Goal: Navigation & Orientation: Find specific page/section

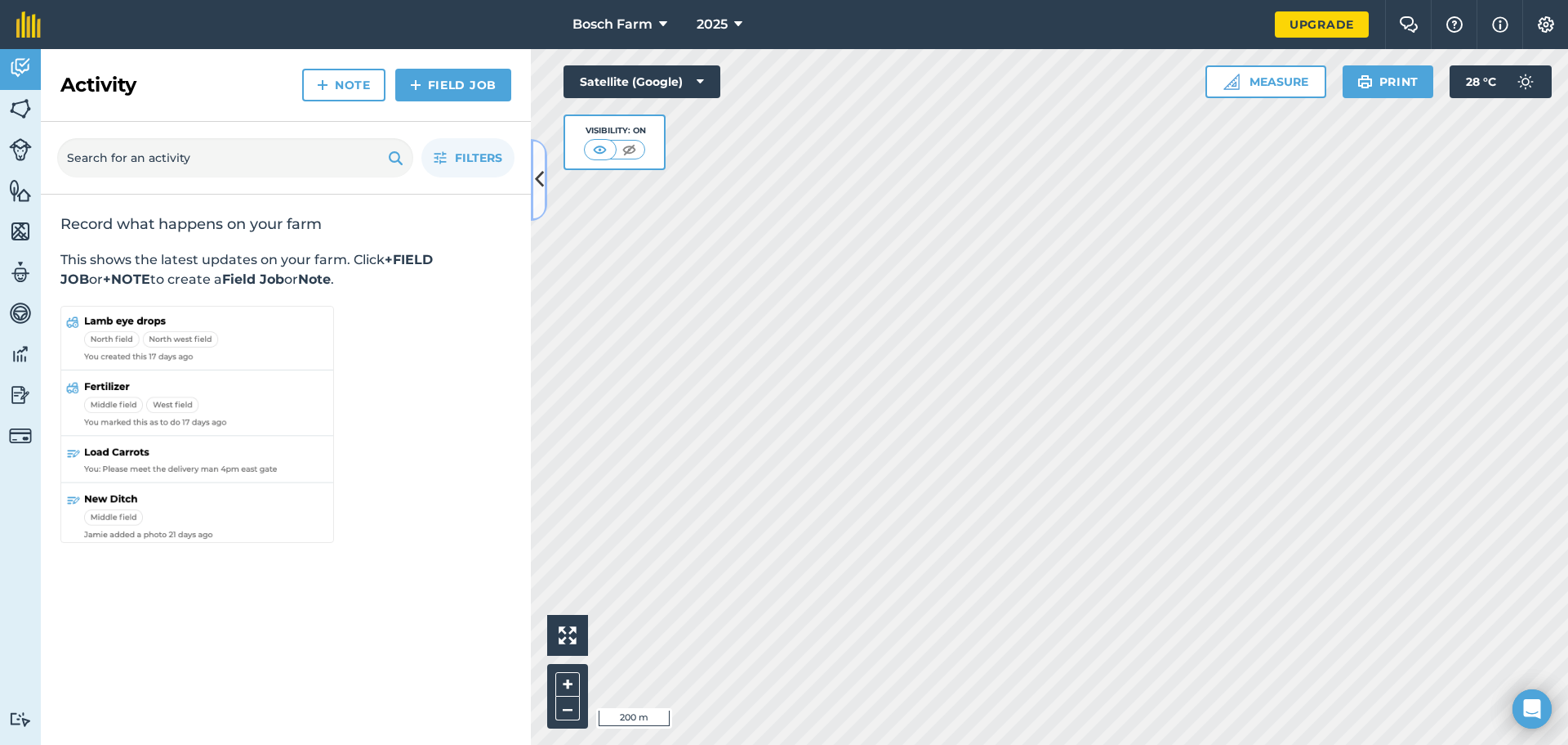
click at [533, 187] on button at bounding box center [539, 179] width 16 height 82
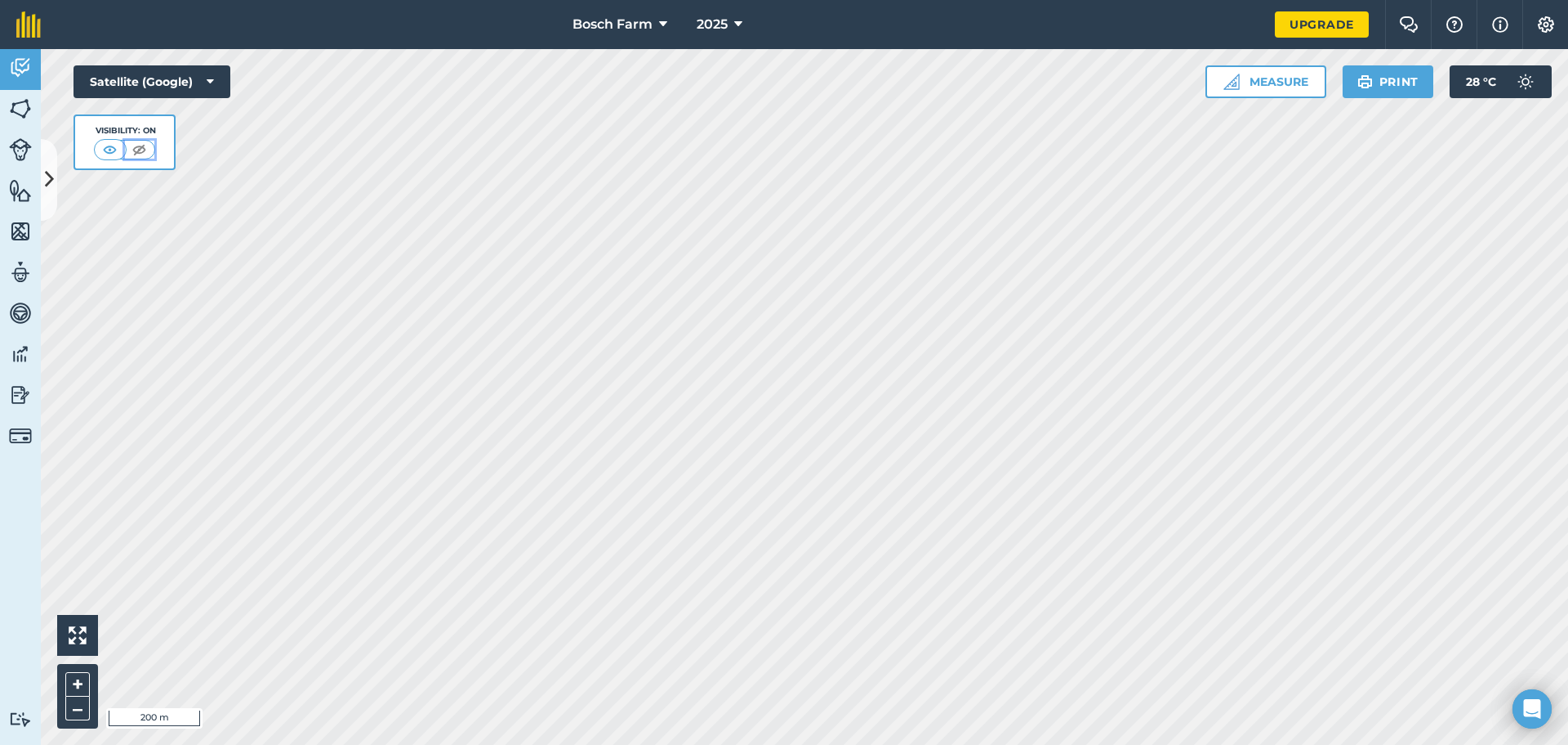
click at [138, 149] on img at bounding box center [139, 149] width 20 height 16
click at [138, 149] on img at bounding box center [139, 149] width 20 height 16
click at [111, 146] on img at bounding box center [110, 149] width 20 height 16
click at [47, 176] on icon at bounding box center [49, 180] width 9 height 29
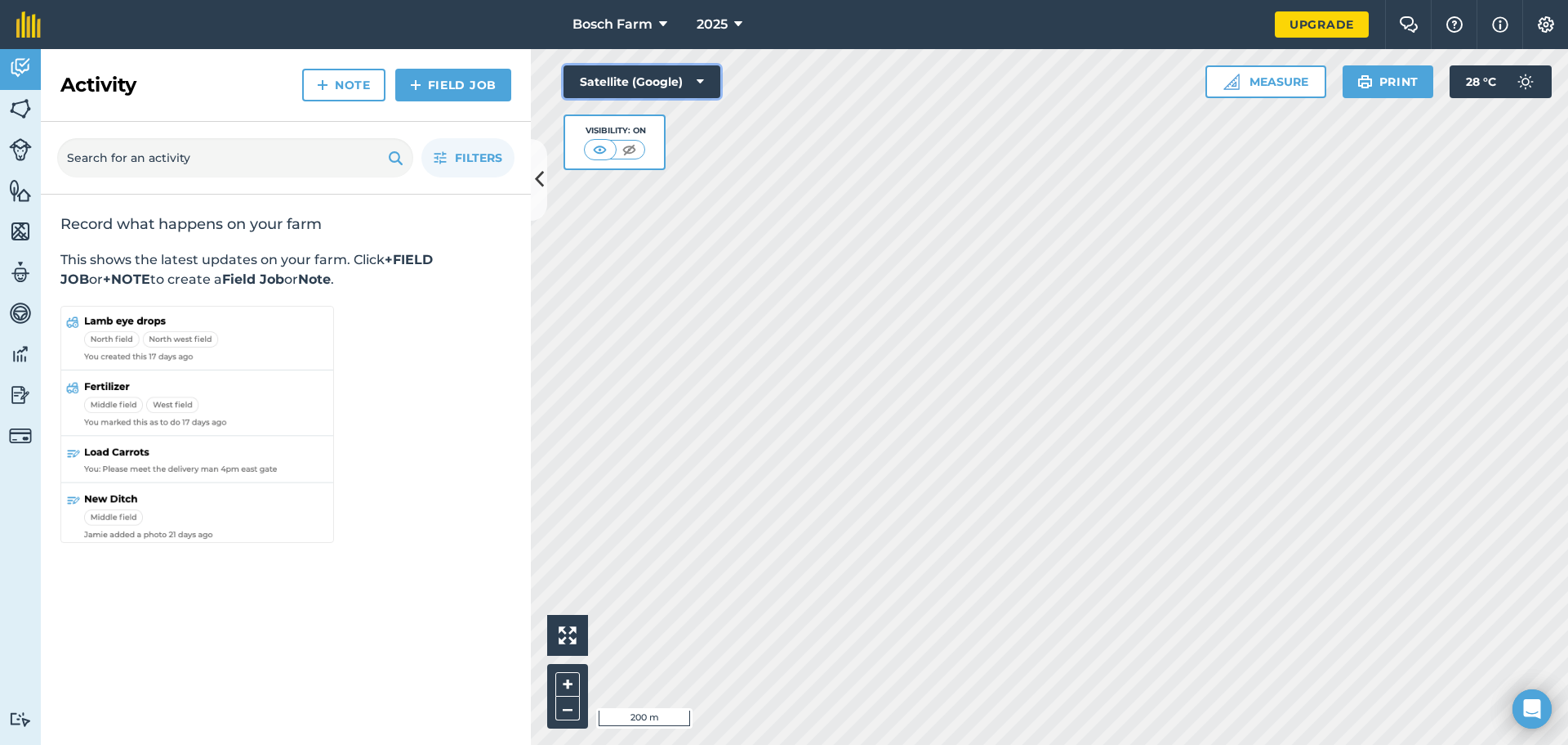
click at [671, 93] on button "Satellite (Google)" at bounding box center [642, 82] width 157 height 33
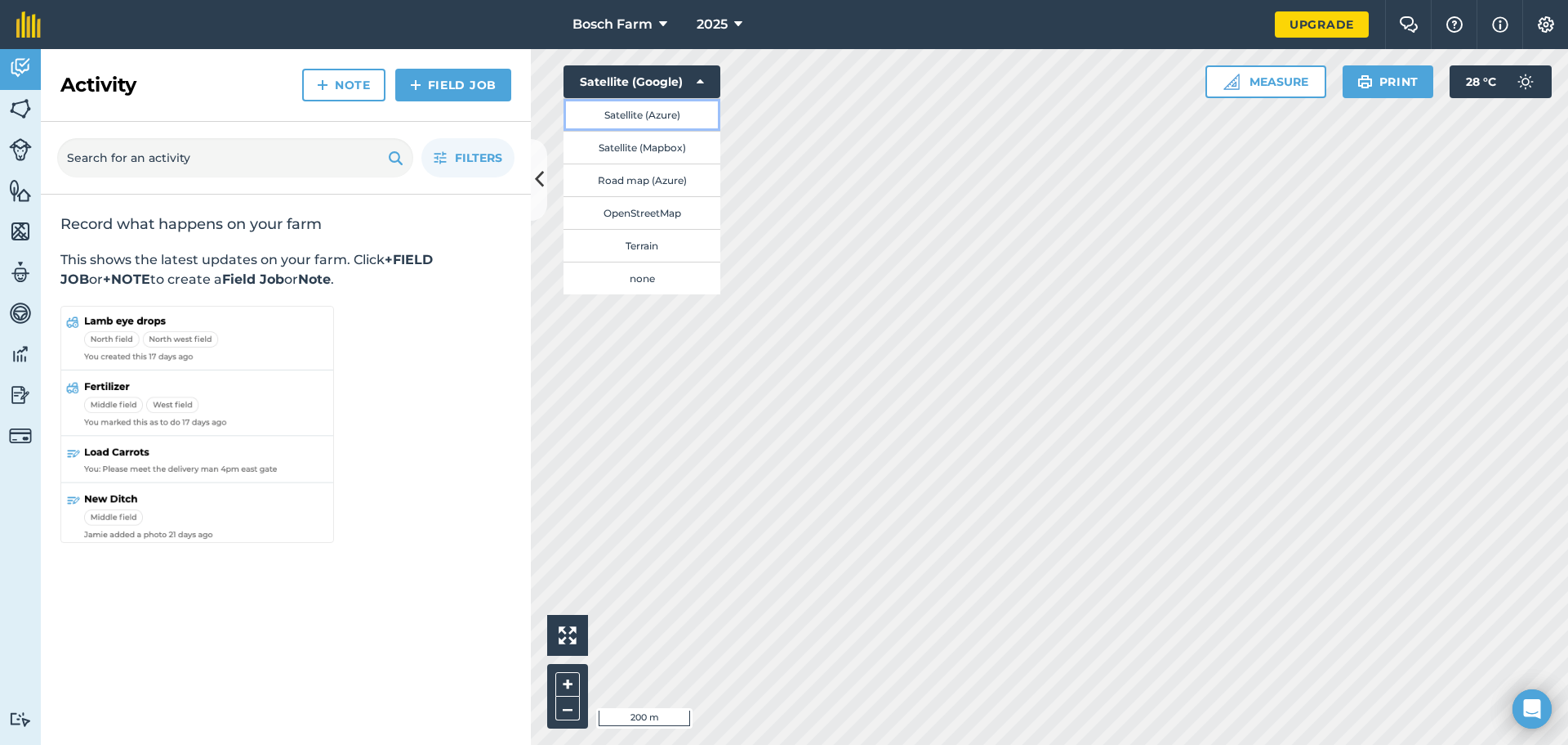
click at [620, 124] on button "Satellite (Azure)" at bounding box center [642, 115] width 157 height 33
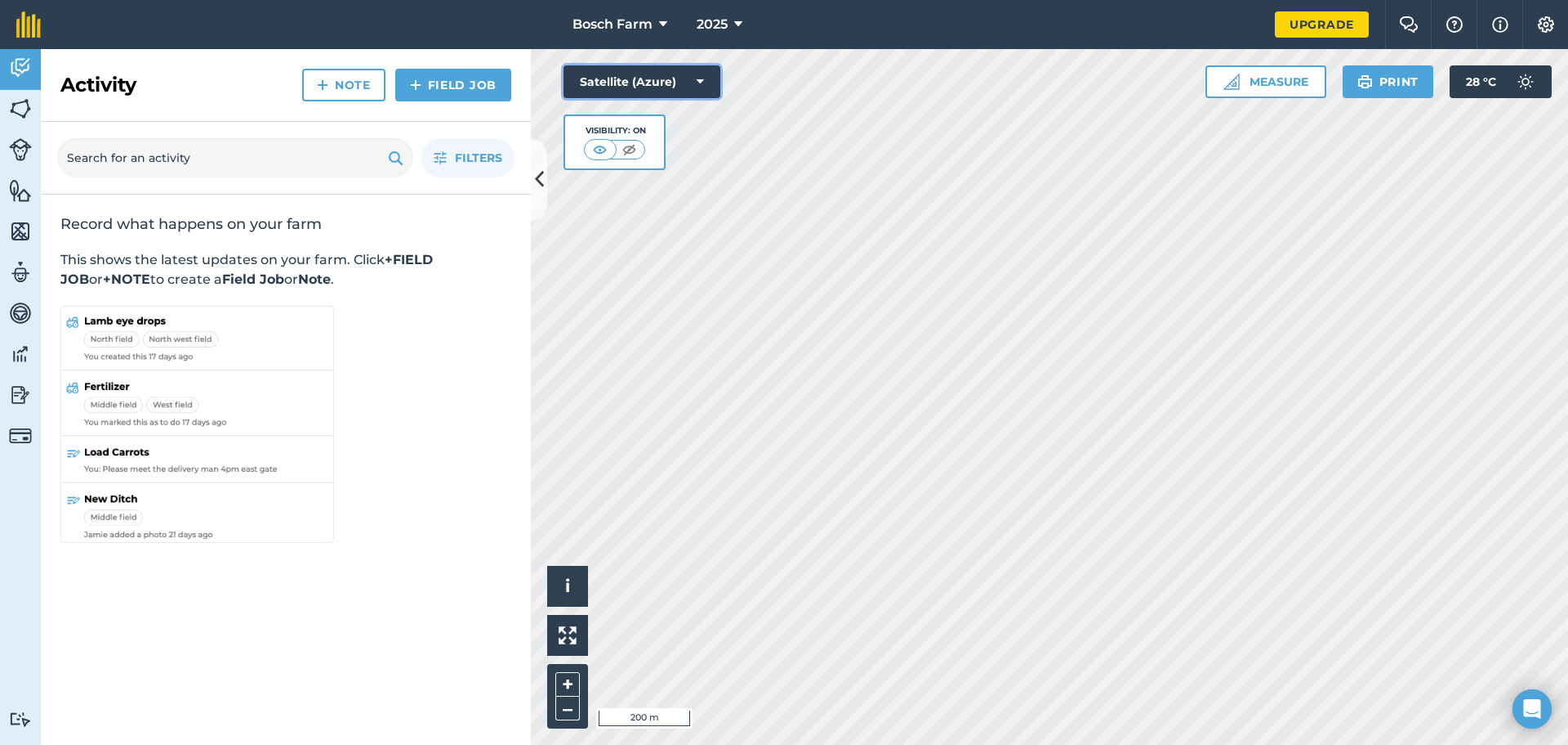
click at [676, 73] on button "Satellite (Azure)" at bounding box center [642, 82] width 157 height 33
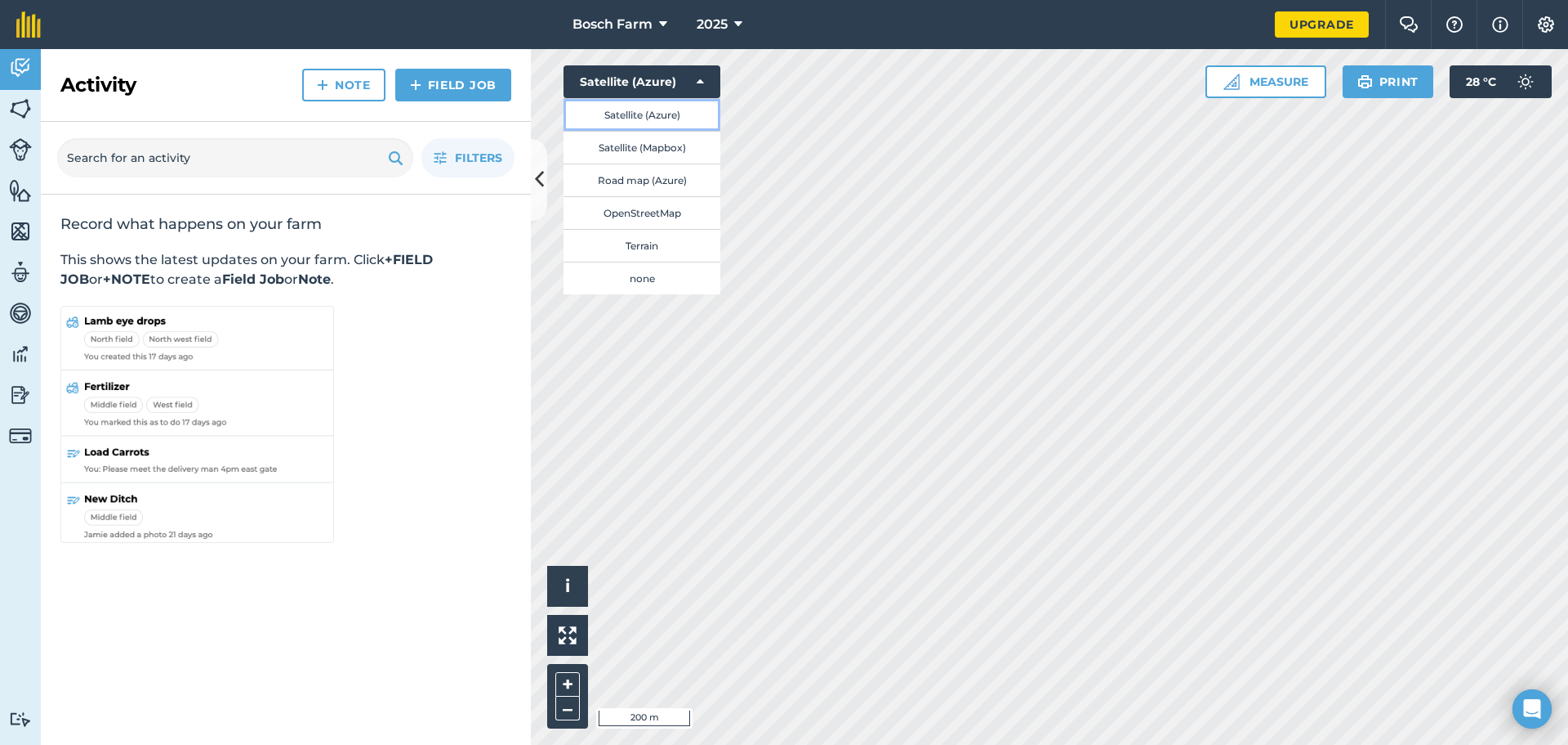
click at [656, 122] on button "Satellite (Azure)" at bounding box center [642, 115] width 157 height 33
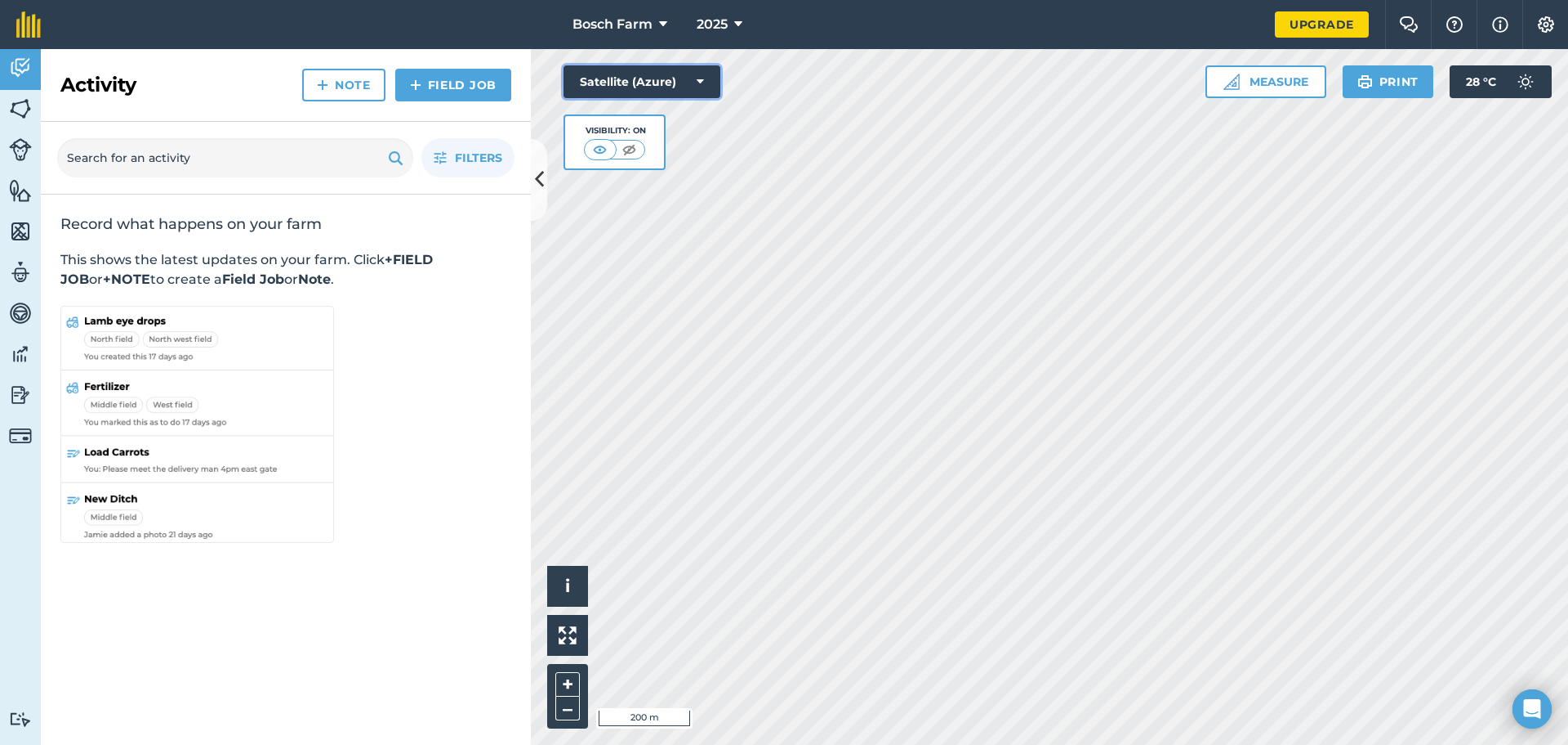
click at [620, 78] on button "Satellite (Azure)" at bounding box center [642, 82] width 157 height 33
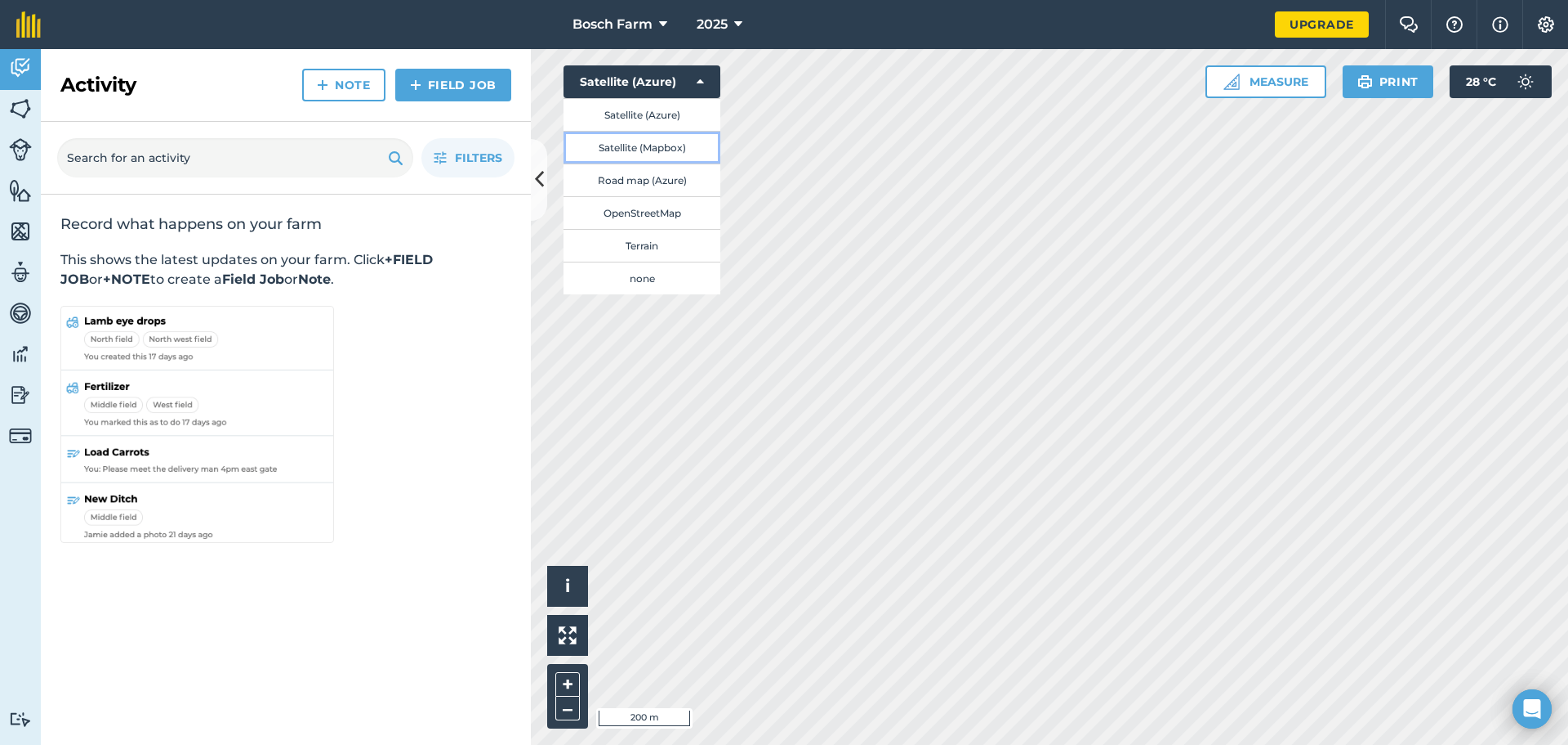
click at [613, 154] on button "Satellite (Mapbox)" at bounding box center [642, 147] width 157 height 33
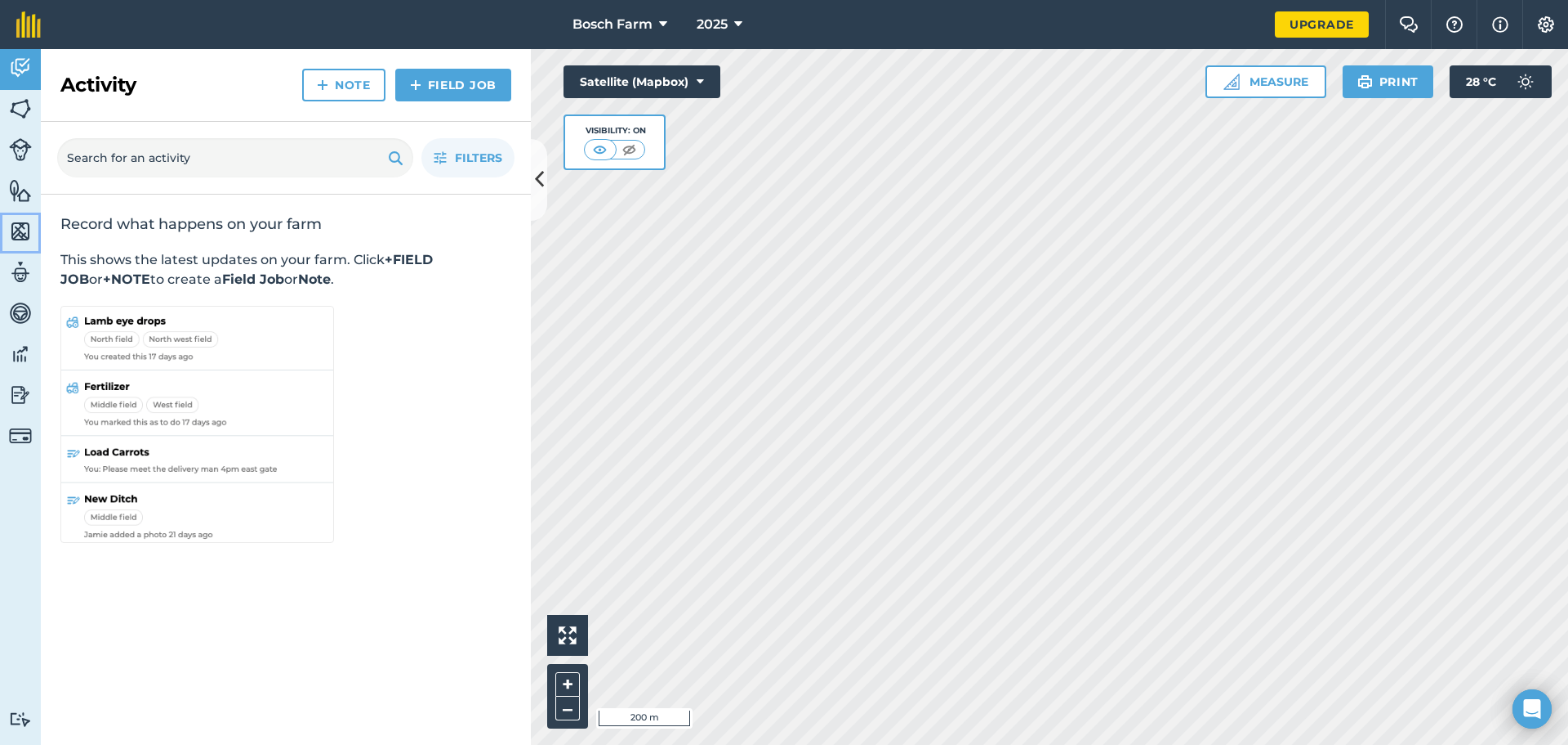
click at [21, 237] on img at bounding box center [20, 231] width 23 height 24
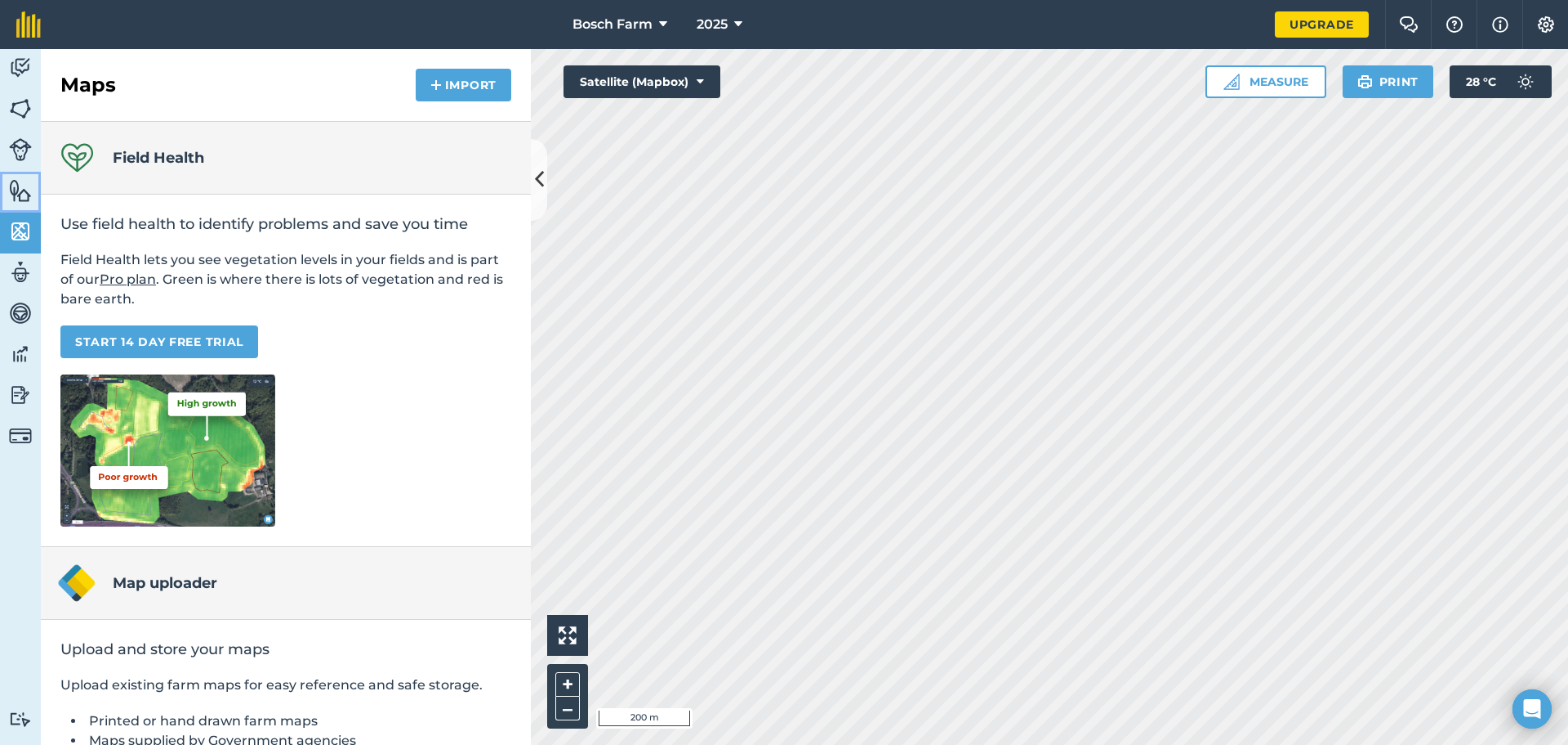
click at [20, 180] on img at bounding box center [20, 190] width 23 height 24
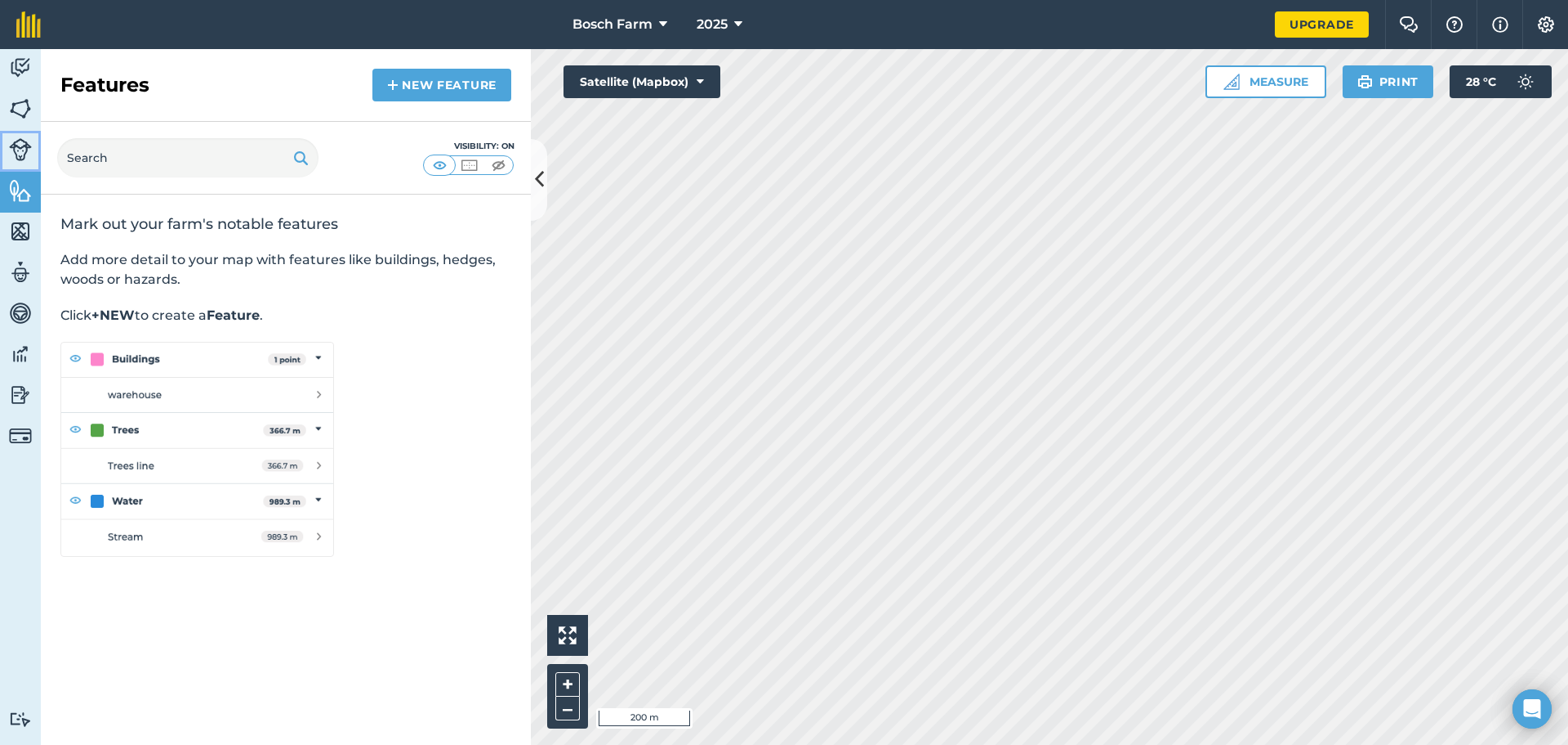
click at [26, 154] on img at bounding box center [20, 150] width 23 height 23
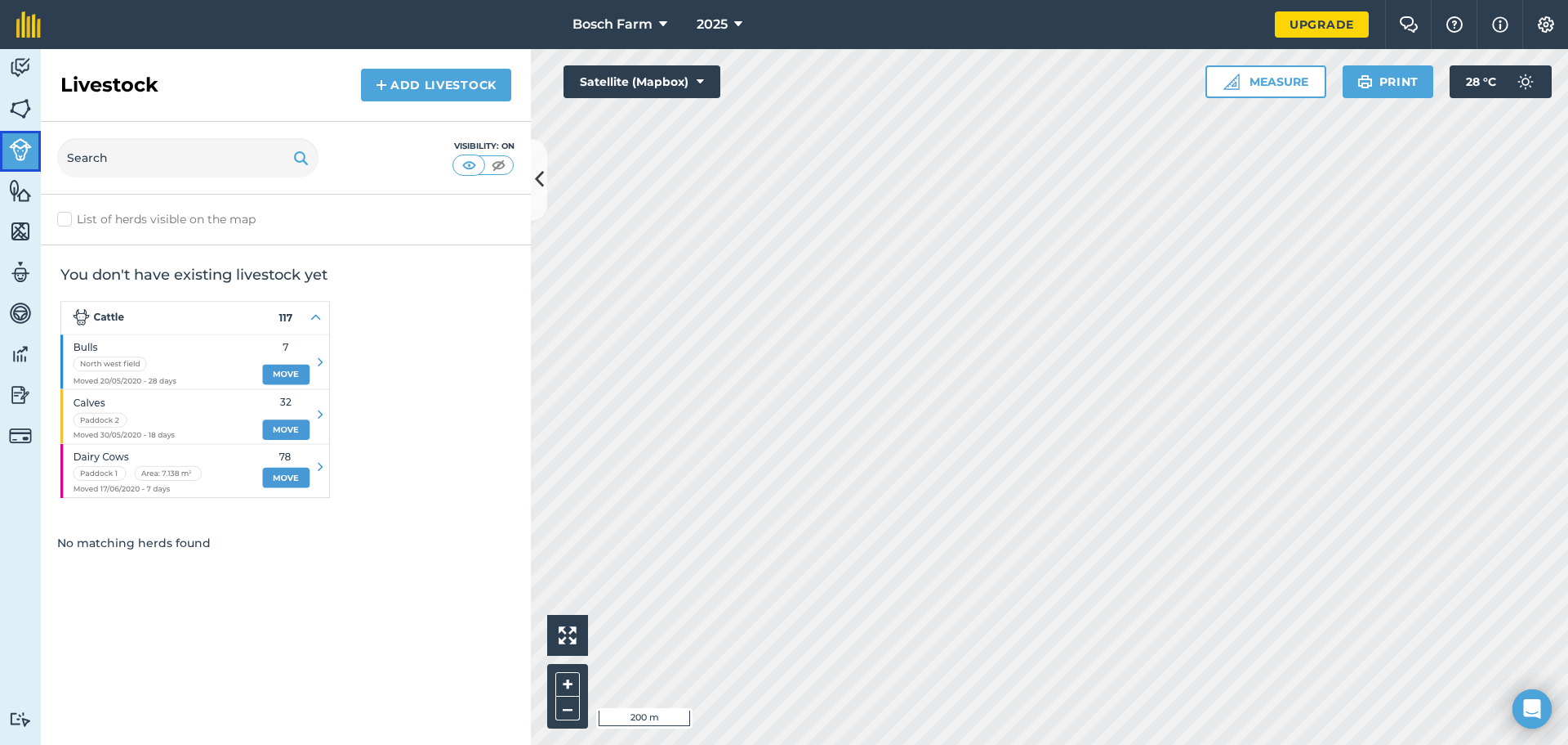
click at [31, 131] on link "Livestock" at bounding box center [20, 151] width 40 height 40
click at [27, 112] on img at bounding box center [20, 108] width 23 height 24
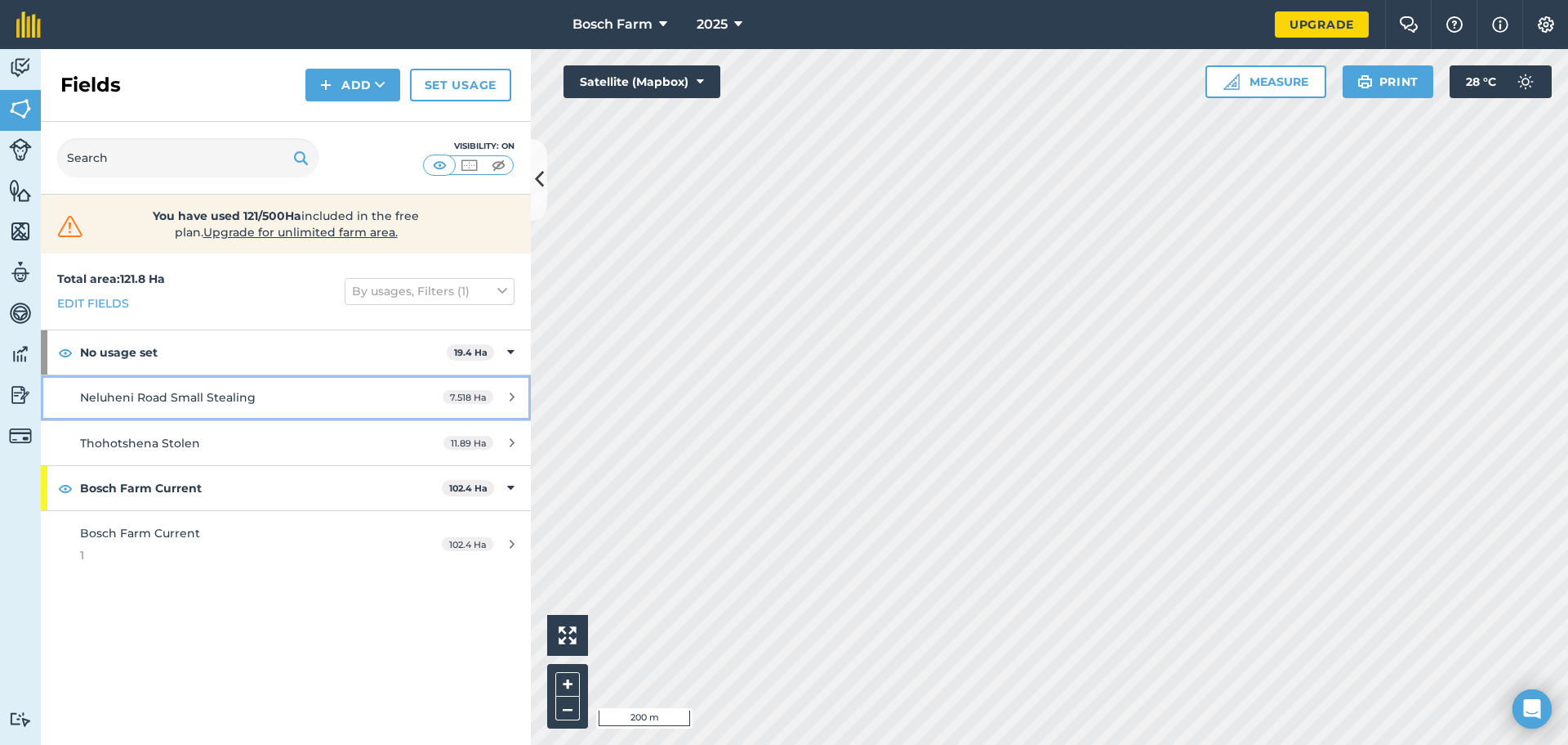
click at [243, 407] on link "Neluheni Road Small Stealing 7.518 Ha" at bounding box center [285, 398] width 490 height 44
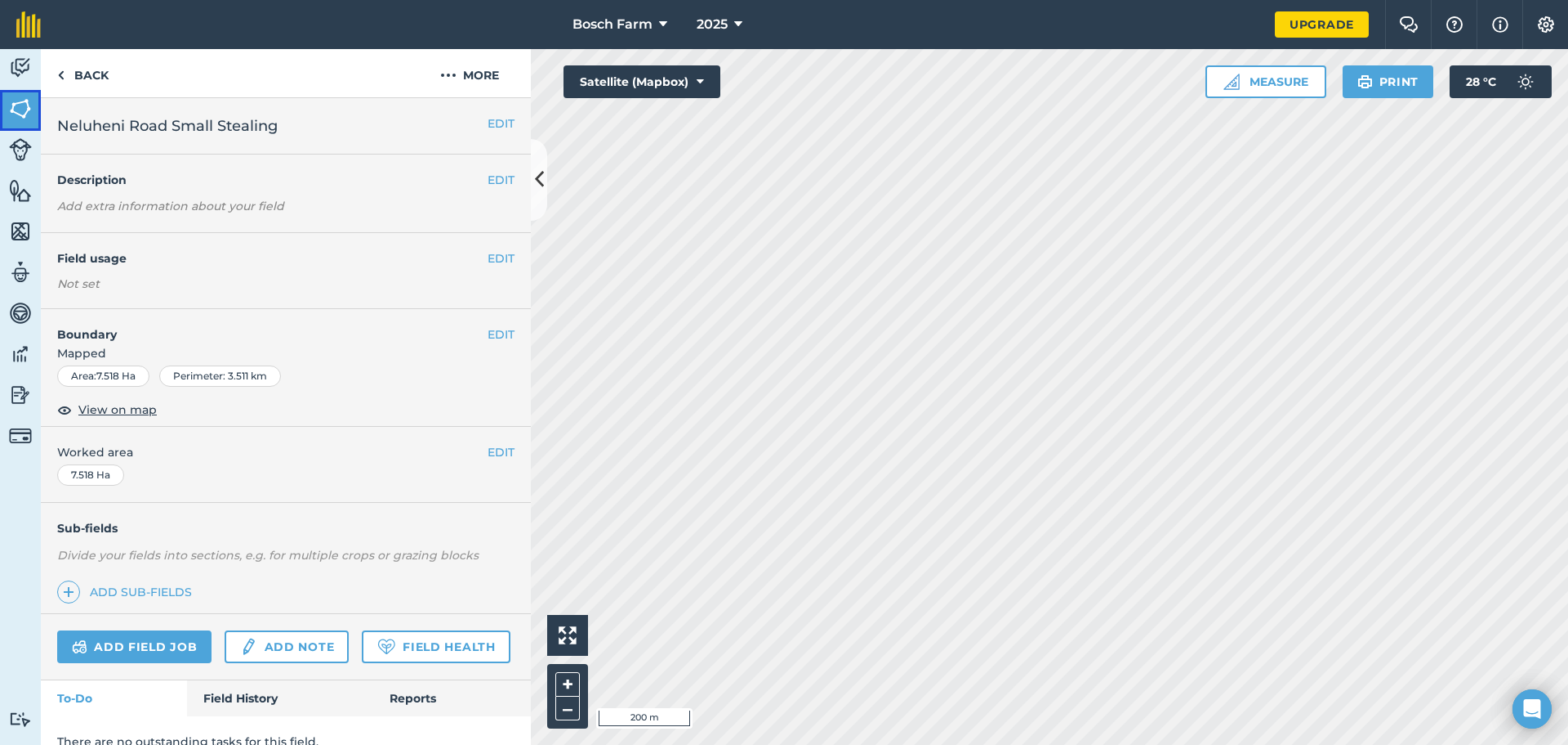
click at [20, 96] on img at bounding box center [20, 108] width 23 height 24
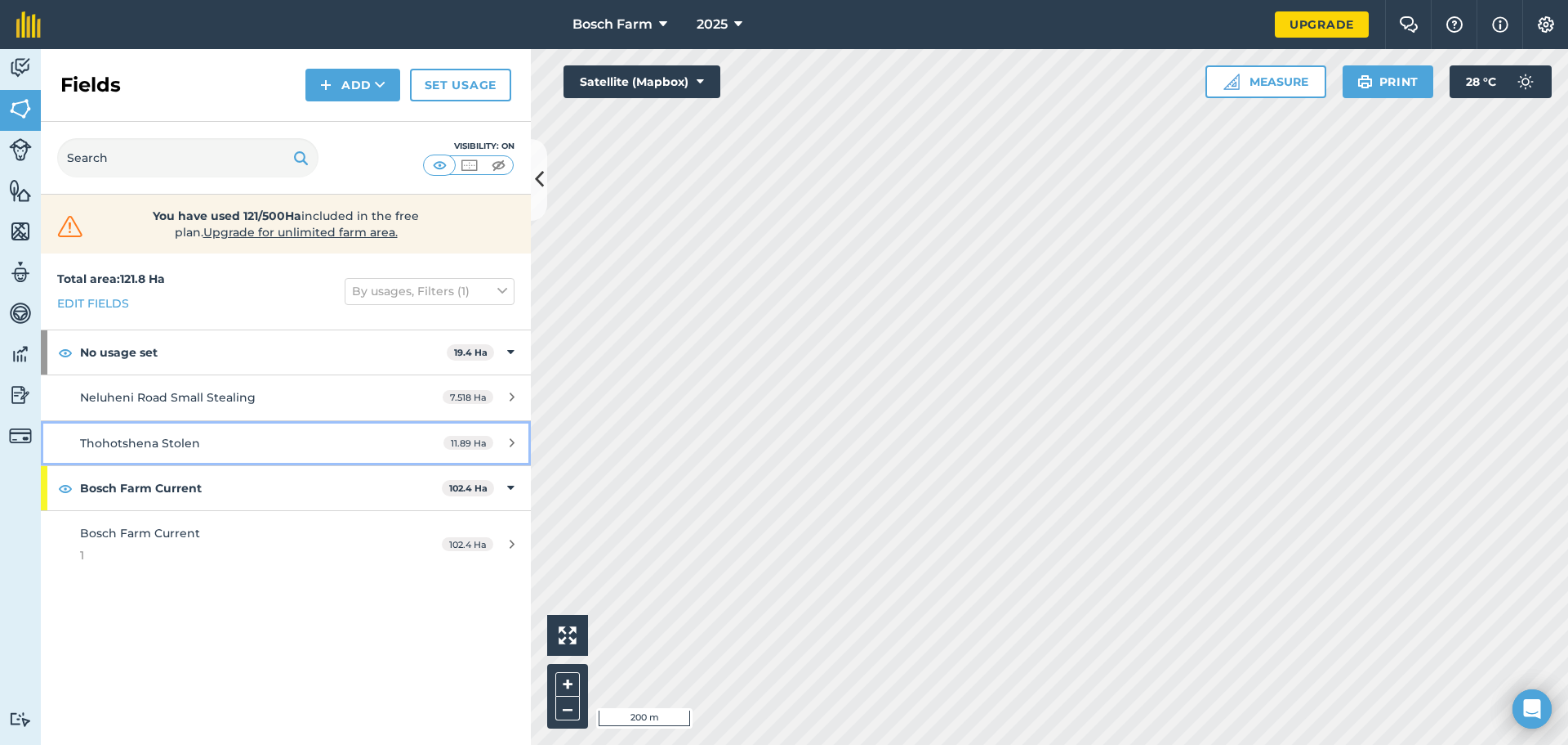
click at [155, 449] on span "Thohotshena Stolen" at bounding box center [139, 443] width 120 height 14
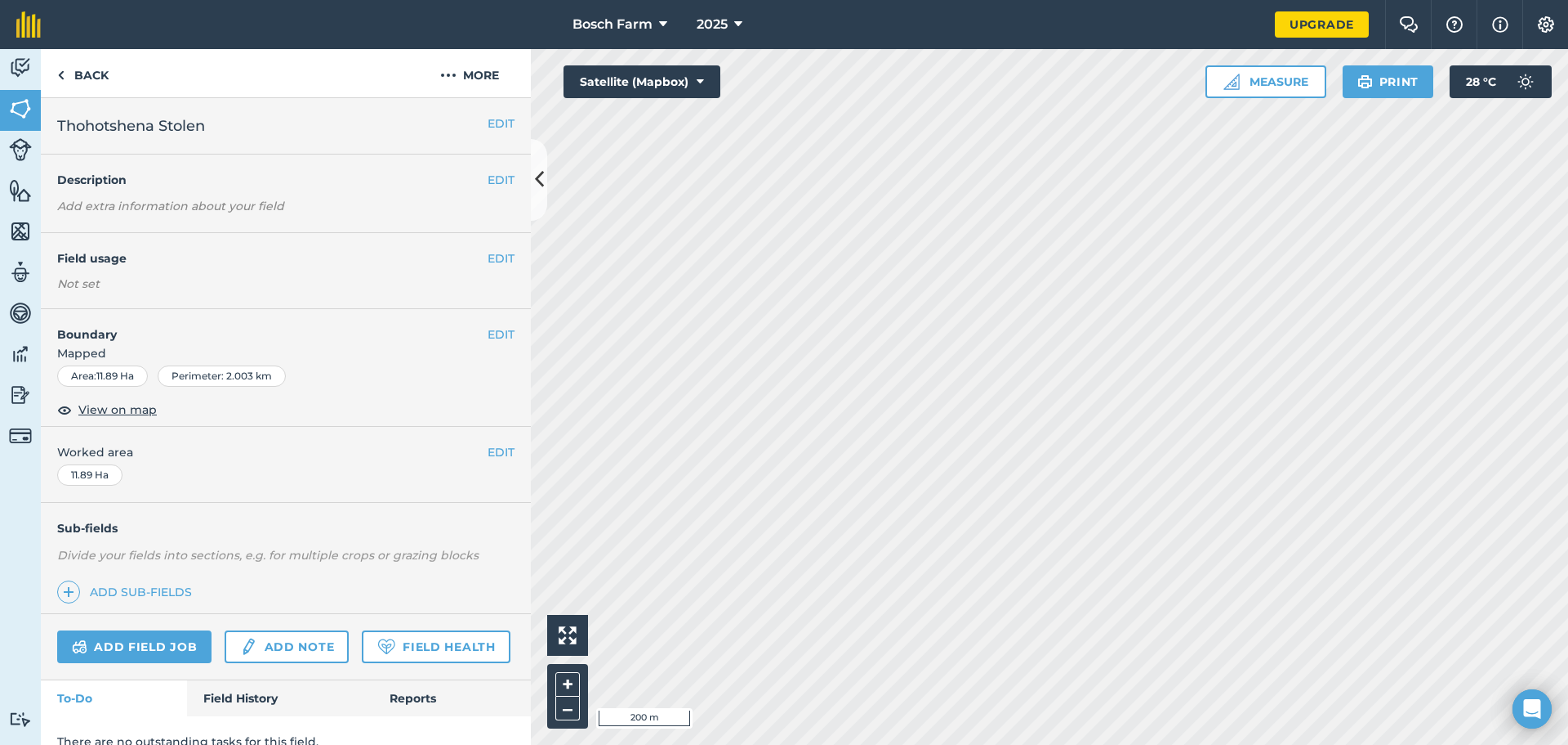
click at [220, 358] on span "Mapped" at bounding box center [285, 352] width 490 height 18
click at [126, 341] on h4 "Boundary" at bounding box center [264, 326] width 446 height 35
click at [73, 85] on link "Back" at bounding box center [82, 73] width 84 height 48
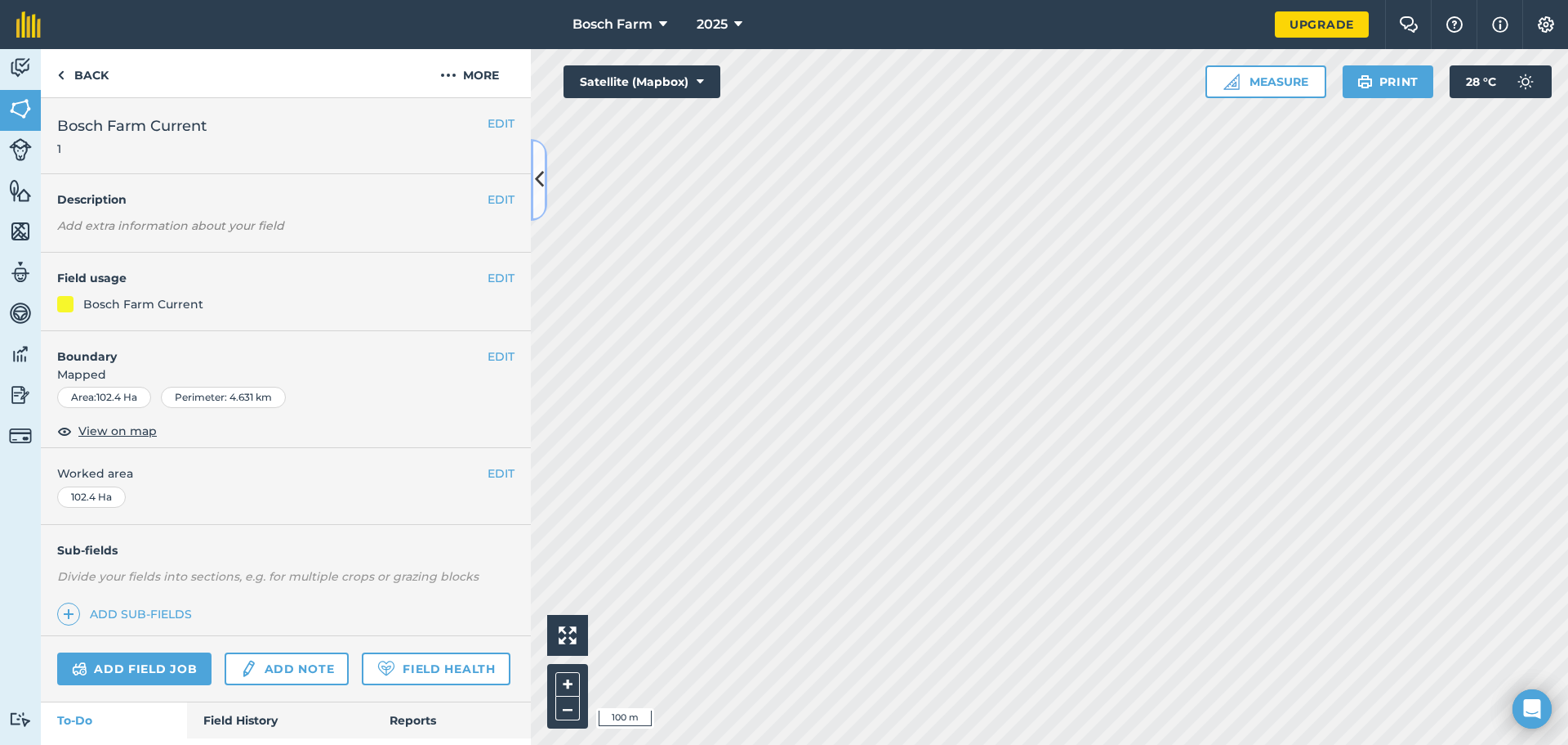
click at [539, 174] on icon at bounding box center [539, 180] width 9 height 29
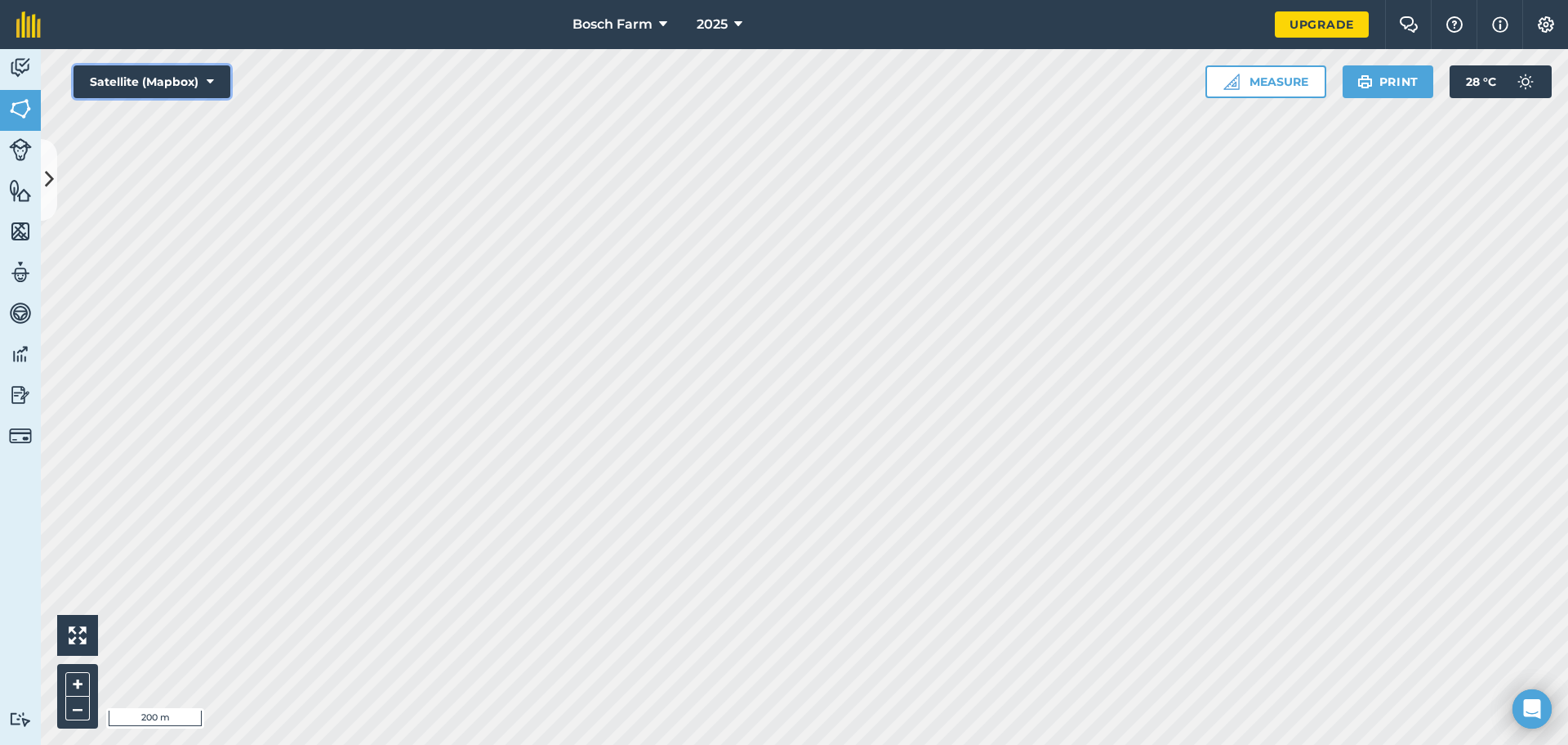
click at [209, 90] on icon at bounding box center [211, 81] width 8 height 16
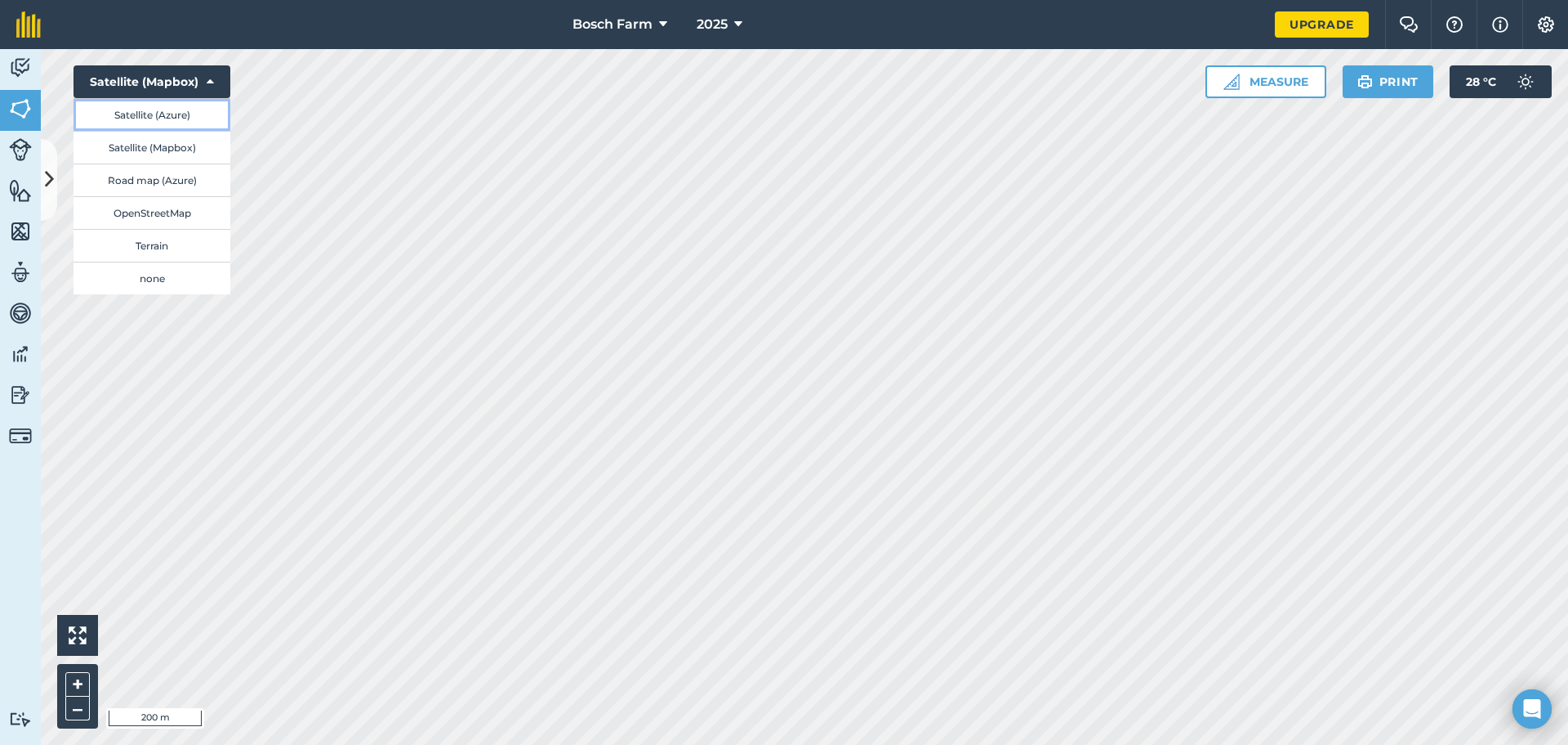
click at [173, 122] on button "Satellite (Azure)" at bounding box center [151, 115] width 157 height 33
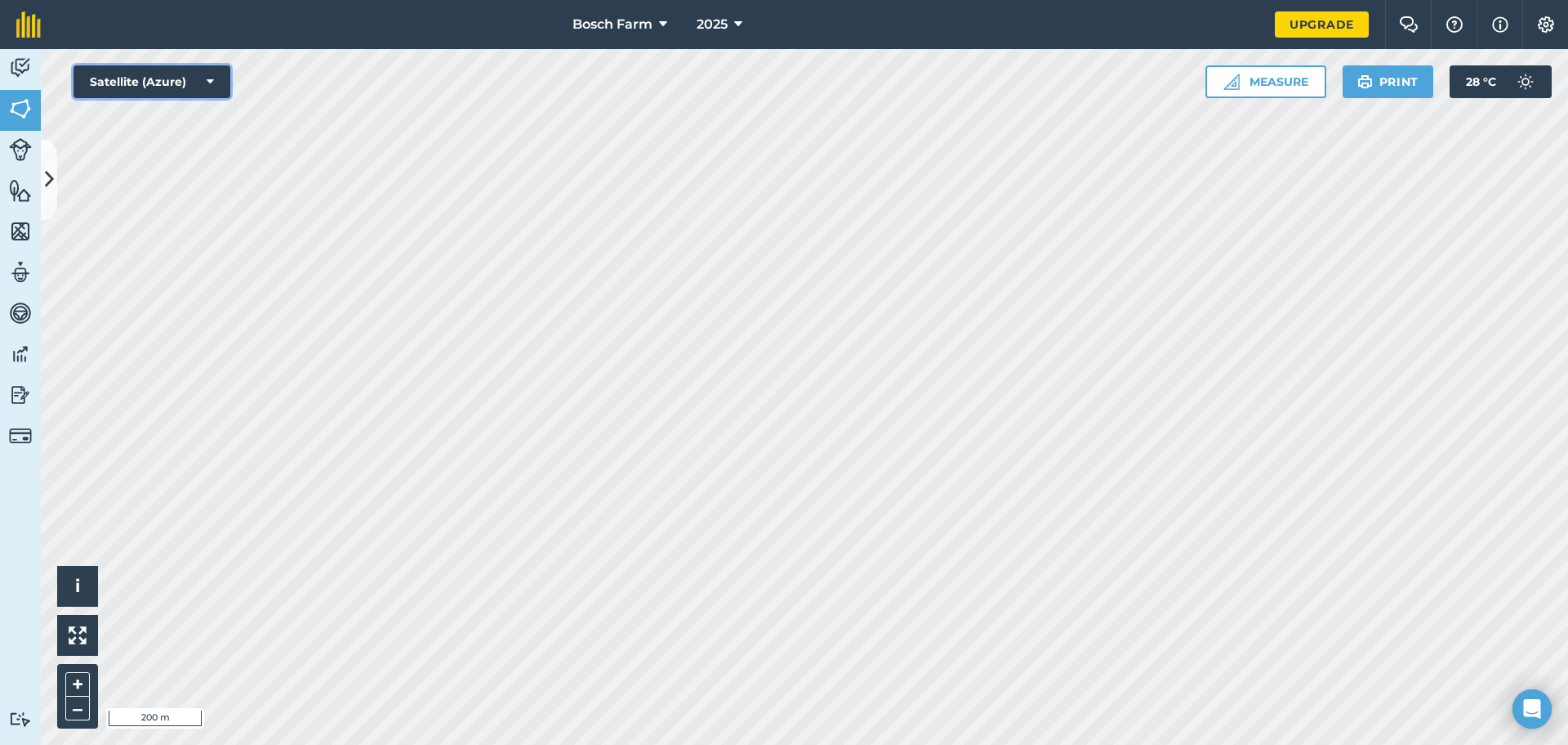
click at [219, 90] on button "Satellite (Azure)" at bounding box center [151, 82] width 157 height 33
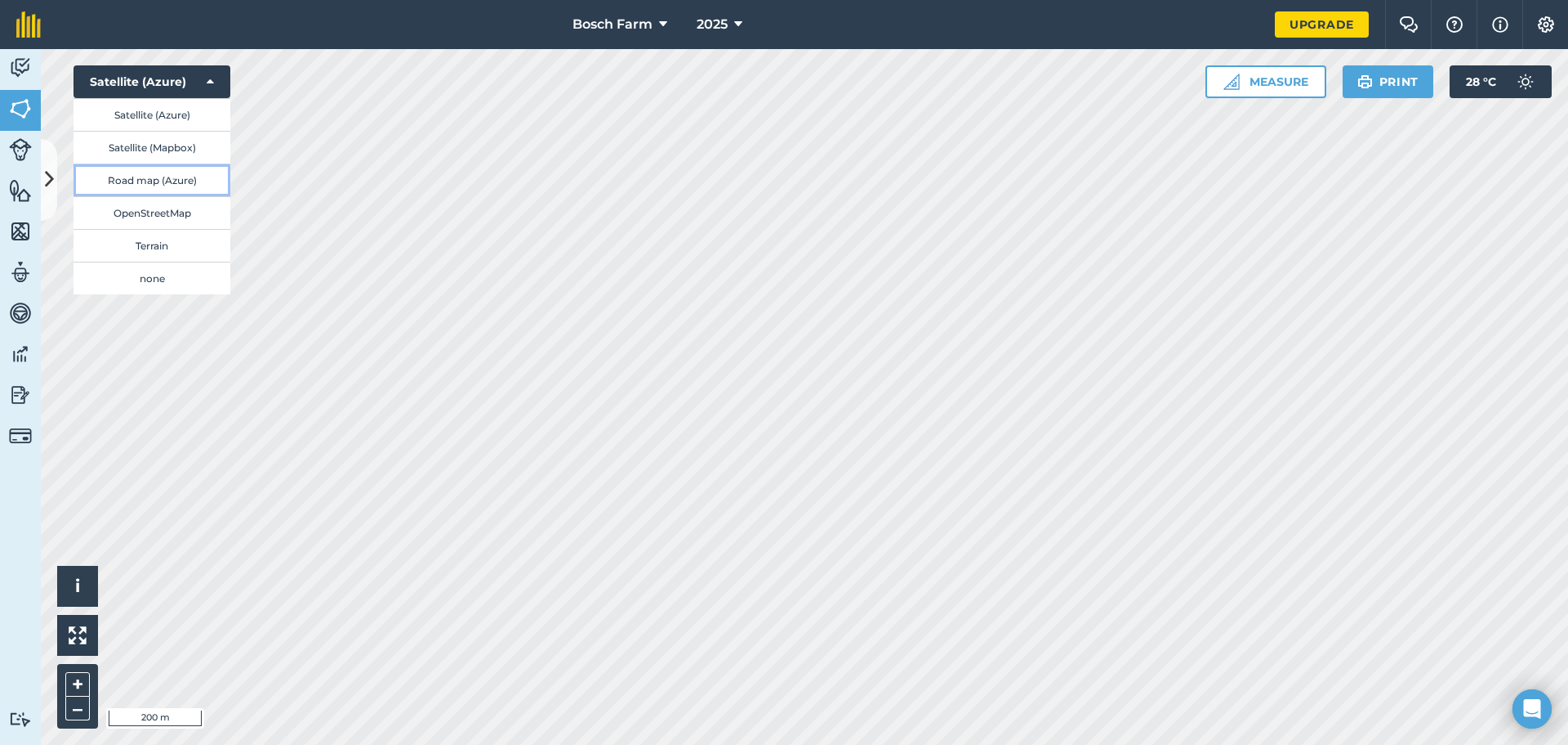
click at [168, 180] on button "Road map (Azure)" at bounding box center [151, 180] width 157 height 33
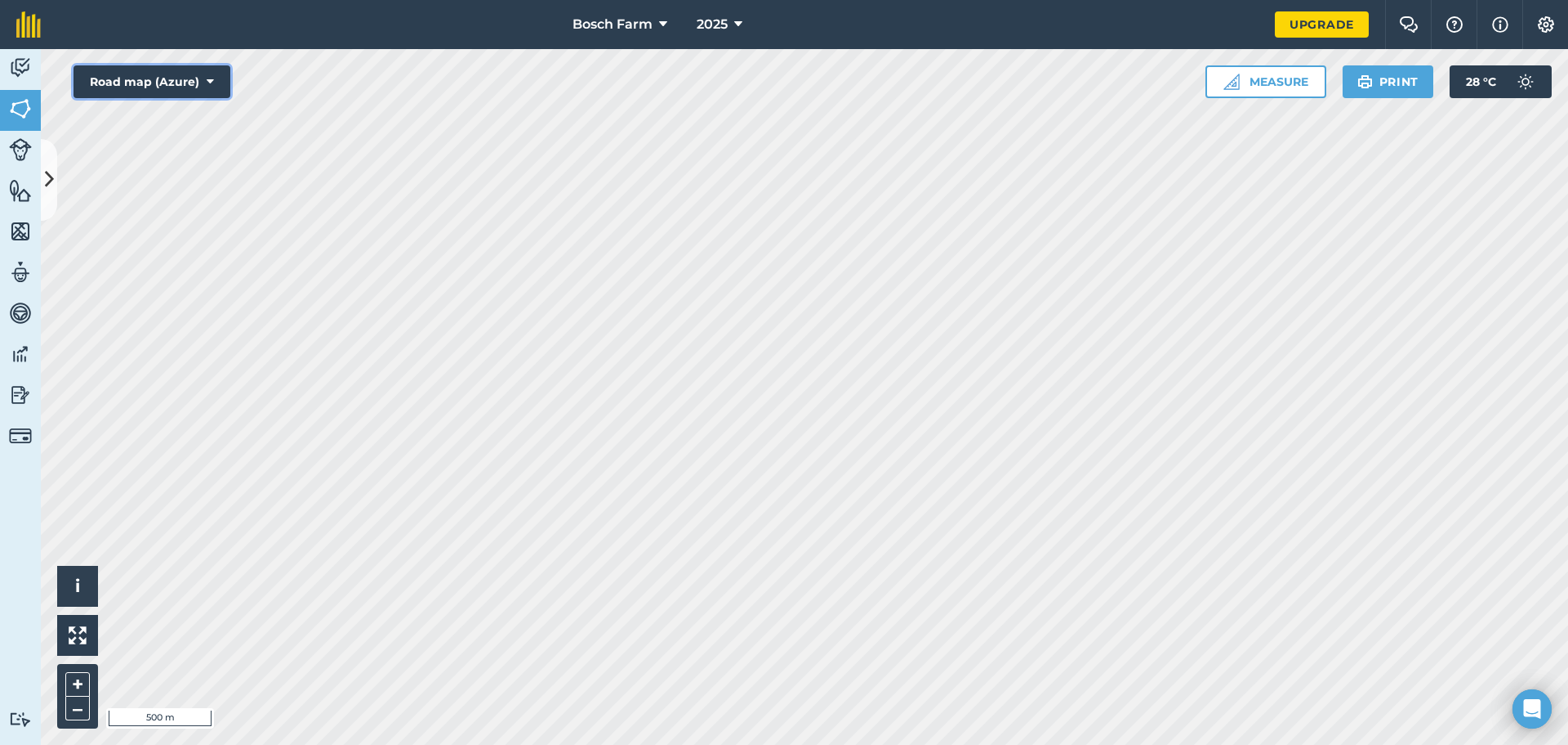
click at [157, 86] on button "Road map (Azure)" at bounding box center [151, 82] width 157 height 33
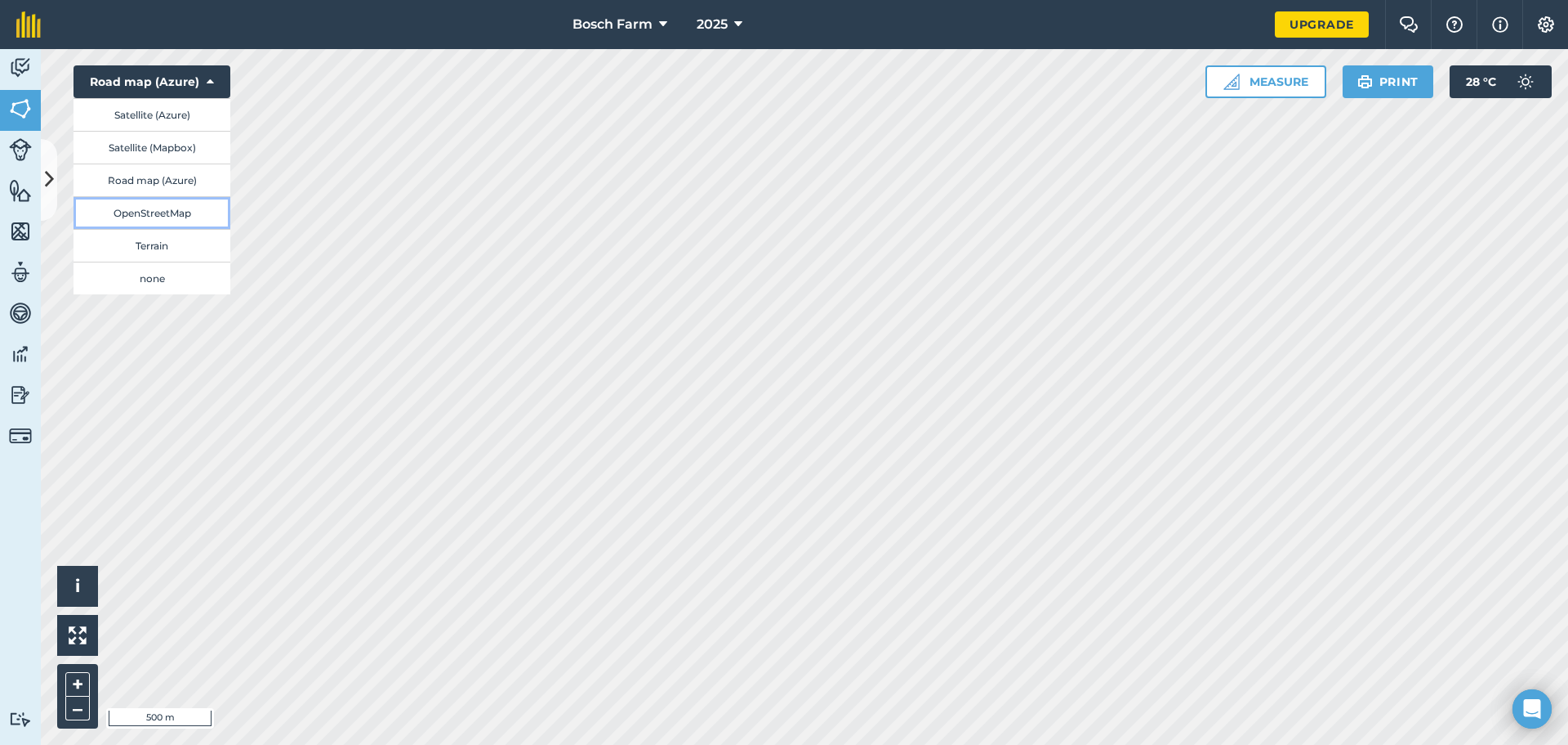
click at [158, 215] on button "OpenStreetMap" at bounding box center [151, 213] width 157 height 33
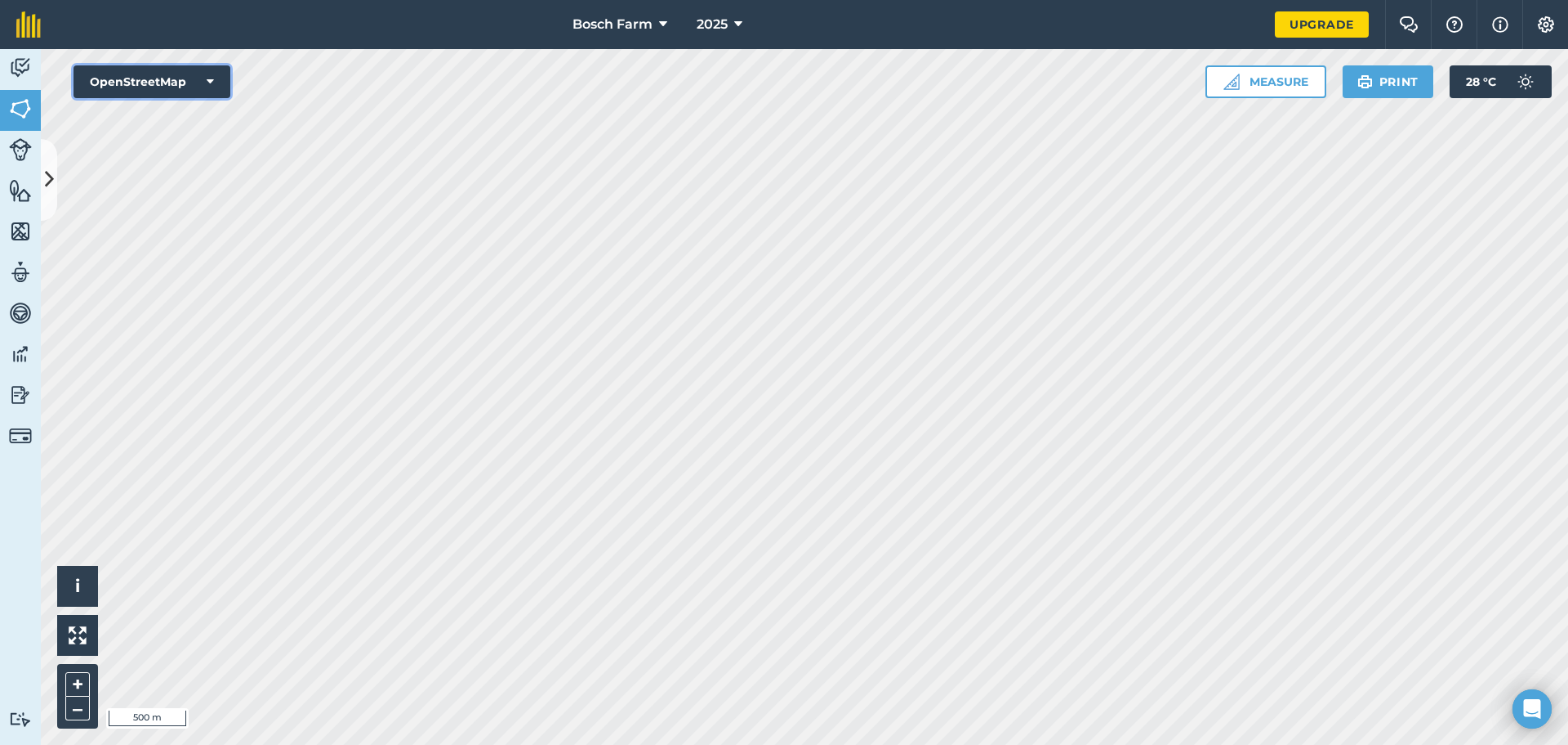
click at [171, 75] on button "OpenStreetMap" at bounding box center [151, 82] width 157 height 33
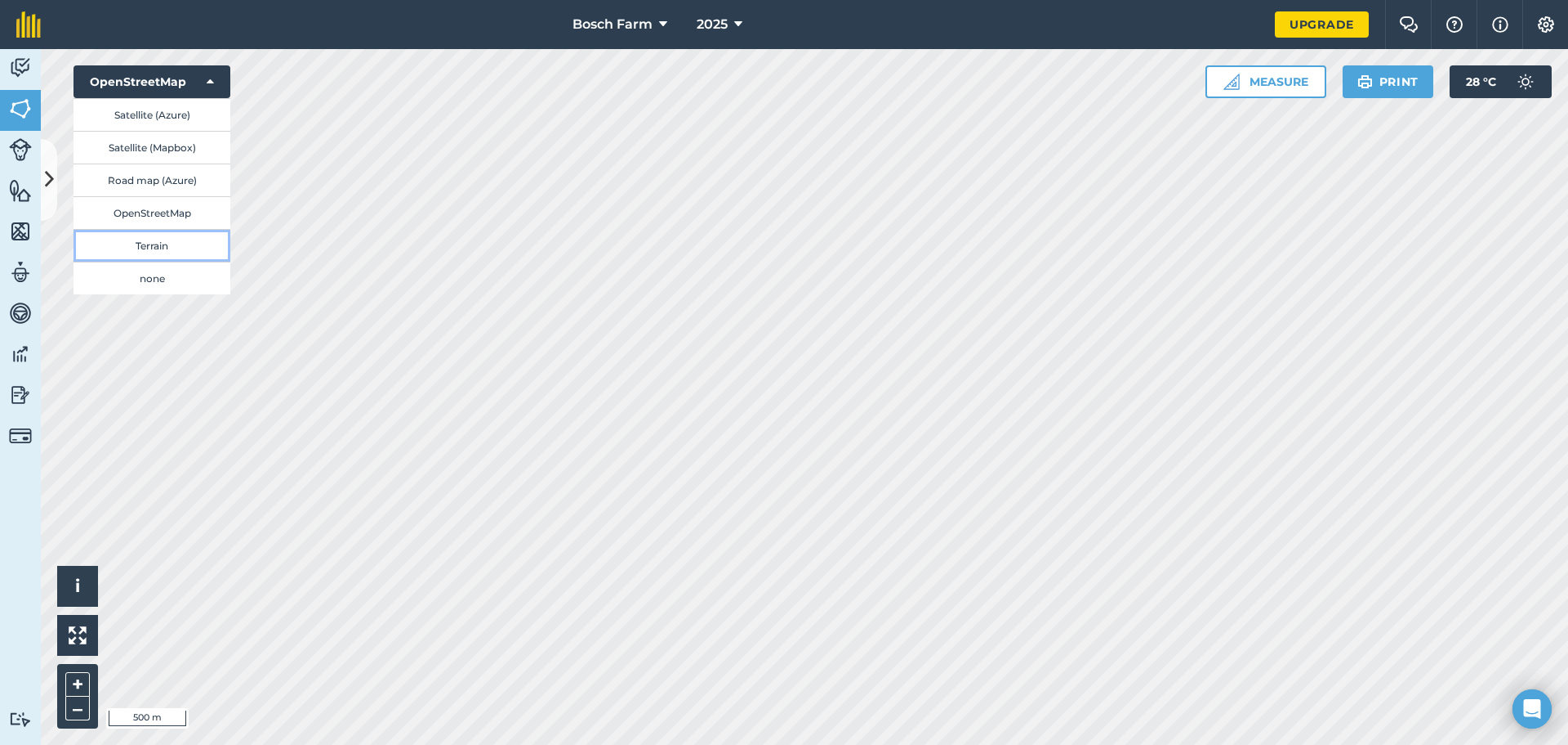
click at [152, 244] on button "Terrain" at bounding box center [151, 245] width 157 height 33
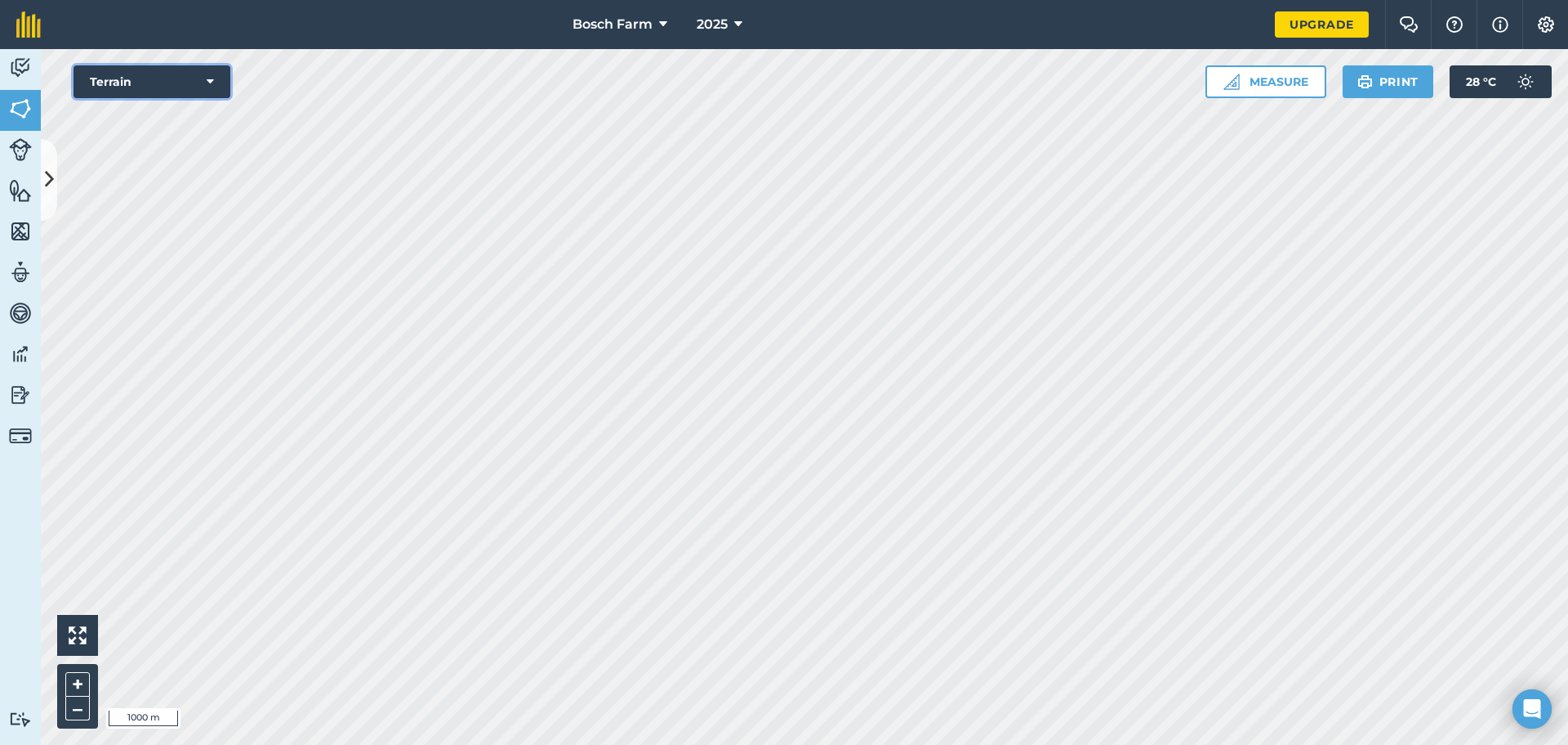
click at [139, 77] on button "Terrain" at bounding box center [151, 82] width 157 height 33
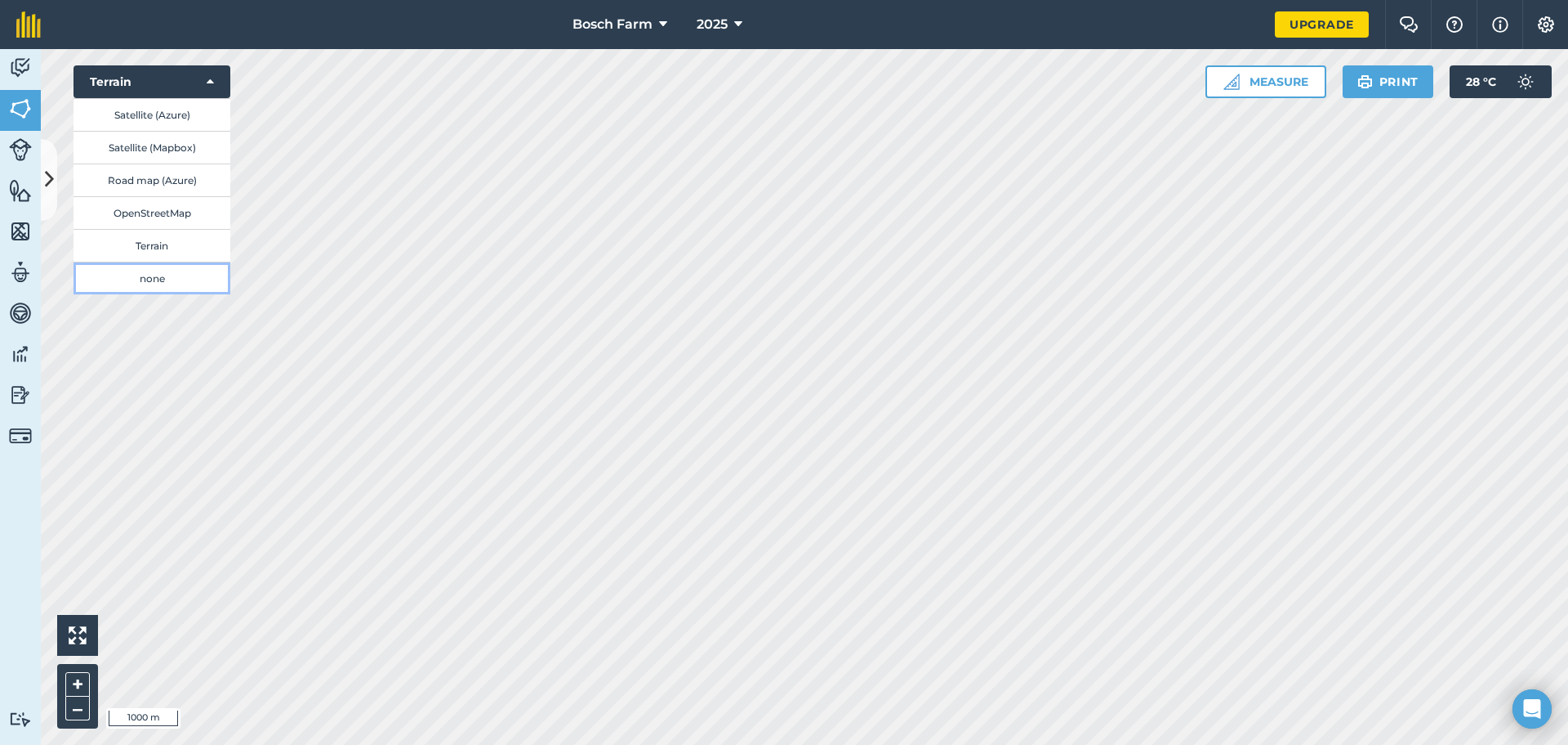
click at [133, 278] on button "none" at bounding box center [151, 278] width 157 height 33
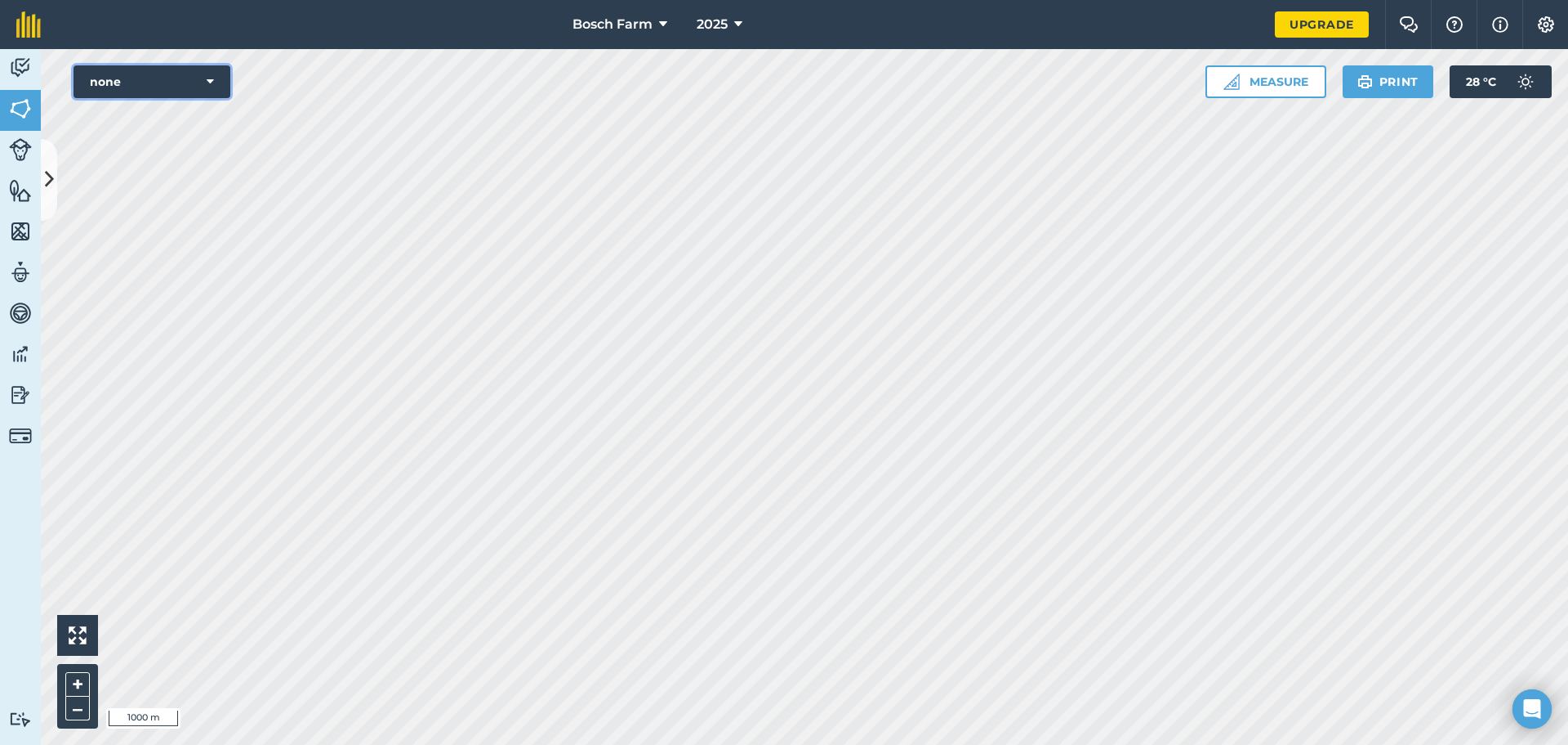
click at [190, 83] on button "none" at bounding box center [151, 82] width 157 height 33
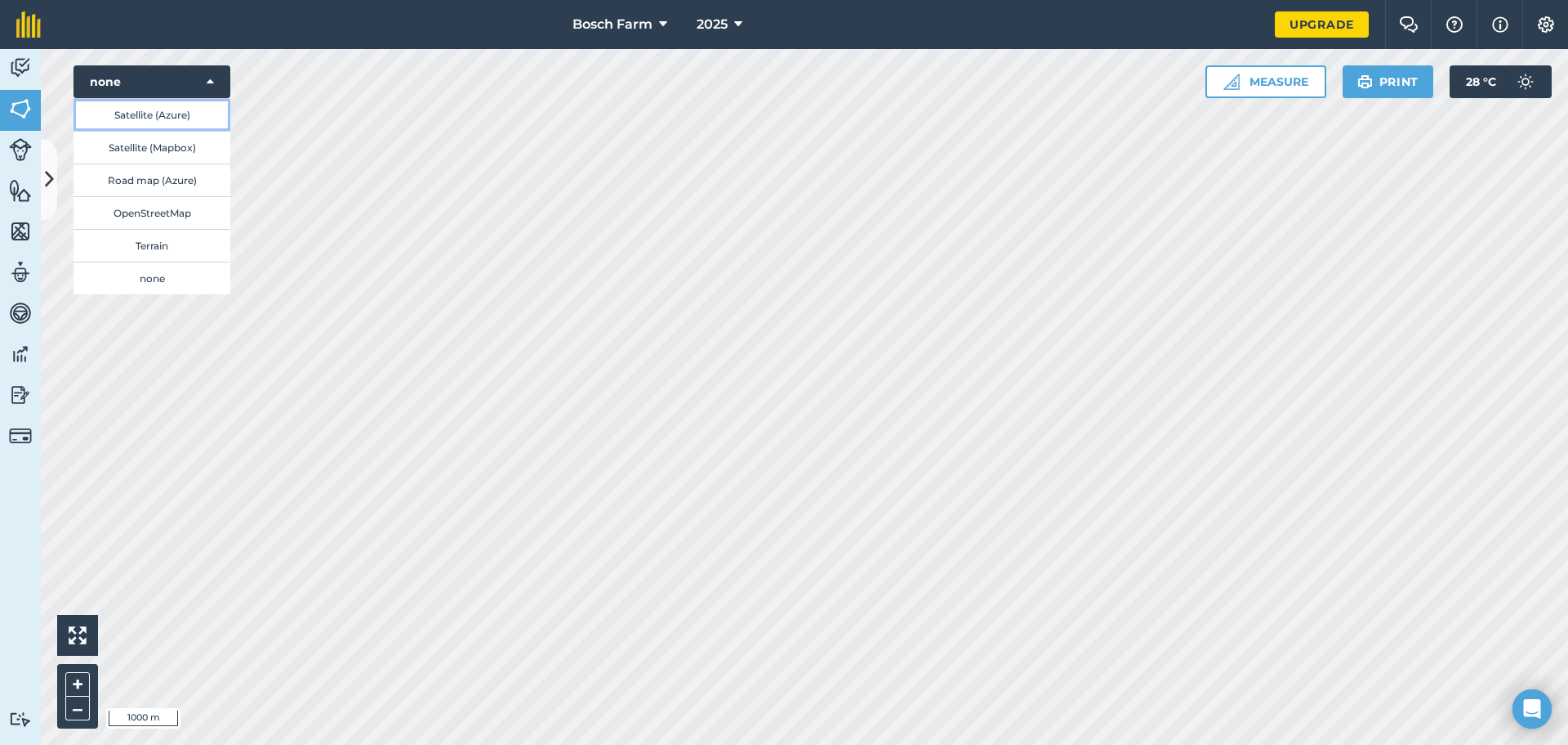
click at [167, 125] on button "Satellite (Azure)" at bounding box center [151, 115] width 157 height 33
